Goal: Submit feedback/report problem: Submit feedback/report problem

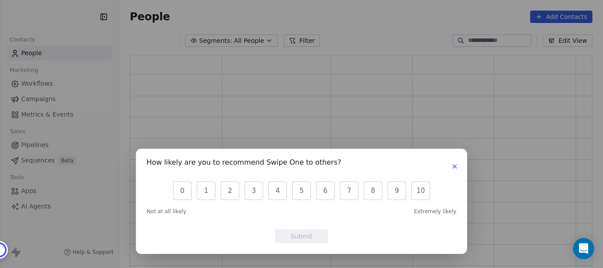
click at [452, 169] on icon "button" at bounding box center [454, 166] width 7 height 7
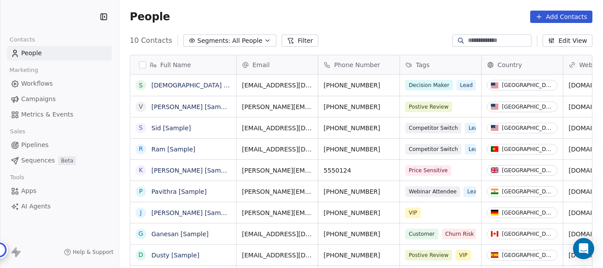
click at [579, 26] on div "How likely are you to recommend Swipe One to others? 0 1 2 3 4 5 6 7 8 9 10 Not…" at bounding box center [301, 134] width 603 height 268
click at [73, 16] on html "BrandMojo Contacts People Marketing Workflows Campaigns Metrics & Events Sales …" at bounding box center [301, 134] width 603 height 268
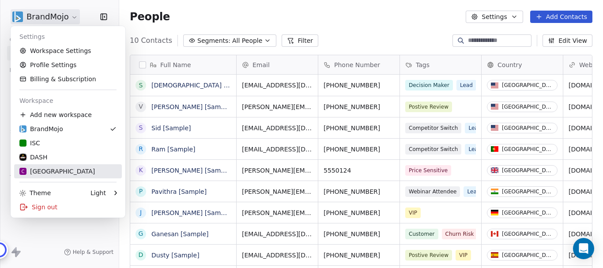
click at [61, 173] on div "C Chitrakoota School" at bounding box center [56, 171] width 75 height 9
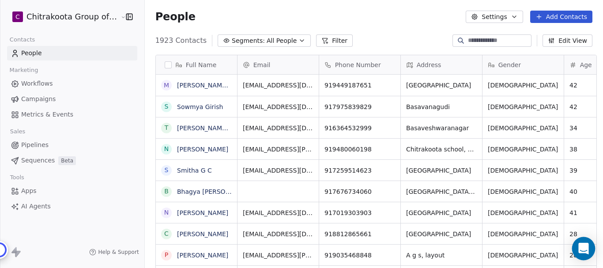
click at [580, 248] on icon "Open Intercom Messenger" at bounding box center [583, 248] width 10 height 11
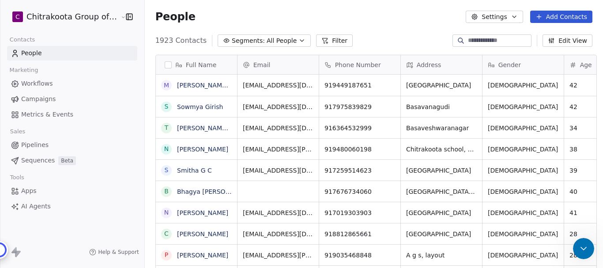
scroll to position [2254, 0]
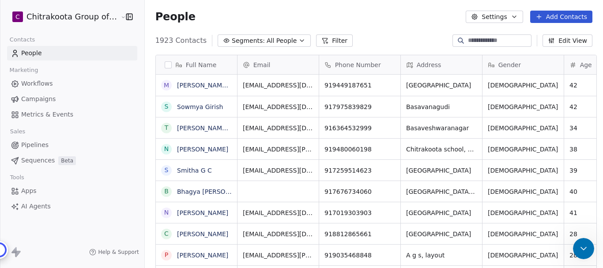
scroll to position [0, 0]
type textarea "**********"
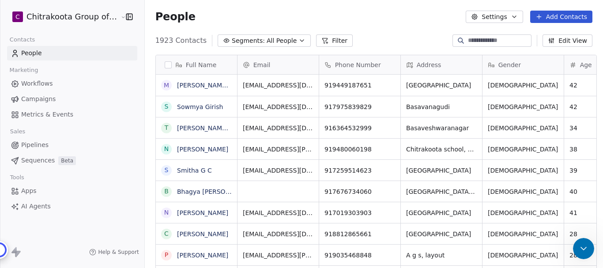
scroll to position [2486, 0]
drag, startPoint x: 34, startPoint y: 413, endPoint x: 86, endPoint y: 435, distance: 56.1
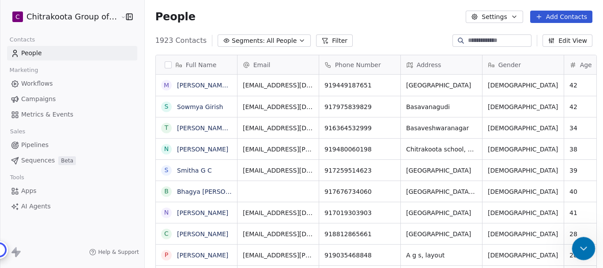
drag, startPoint x: 584, startPoint y: 250, endPoint x: 894, endPoint y: 289, distance: 312.2
click at [584, 251] on icon "Close Intercom Messenger" at bounding box center [582, 247] width 11 height 11
drag, startPoint x: 152, startPoint y: 15, endPoint x: 207, endPoint y: 14, distance: 54.7
click at [184, 14] on span "People" at bounding box center [175, 16] width 40 height 13
click at [210, 13] on div "People Settings Add Contacts" at bounding box center [373, 17] width 437 height 12
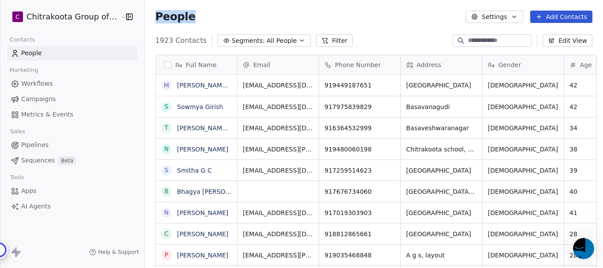
drag, startPoint x: 185, startPoint y: 16, endPoint x: 154, endPoint y: 15, distance: 31.3
click at [155, 15] on span "People" at bounding box center [175, 16] width 40 height 13
click at [247, 15] on div "People Settings Add Contacts" at bounding box center [373, 17] width 437 height 12
click at [298, 39] on icon "button" at bounding box center [301, 40] width 7 height 7
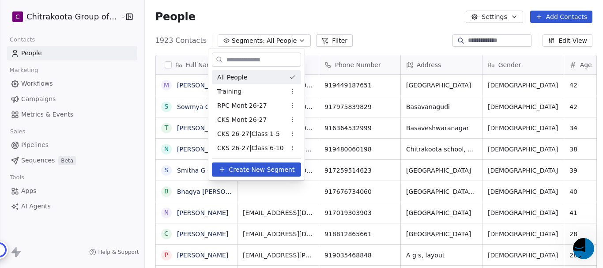
click at [368, 18] on html "C Chitrakoota Group of Institutions Contacts People Marketing Workflows Campaig…" at bounding box center [301, 167] width 603 height 335
